Goal: Communication & Community: Participate in discussion

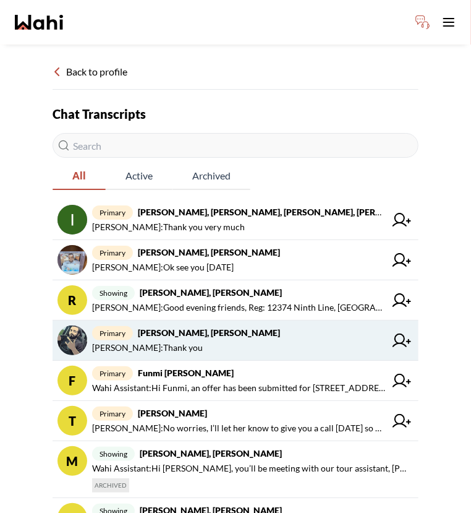
click at [247, 334] on span "primary Saeid Kanani, Michelle" at bounding box center [238, 332] width 293 height 15
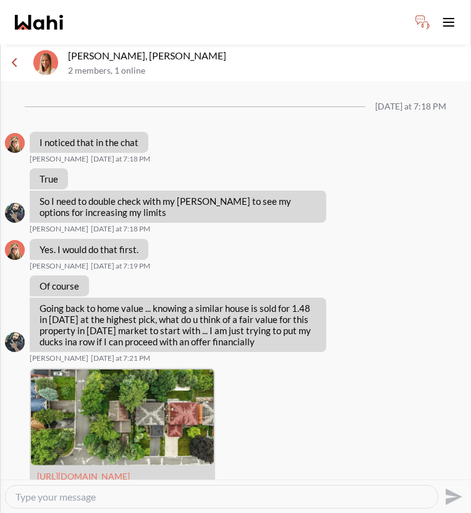
scroll to position [1155, 0]
